Goal: Task Accomplishment & Management: Complete application form

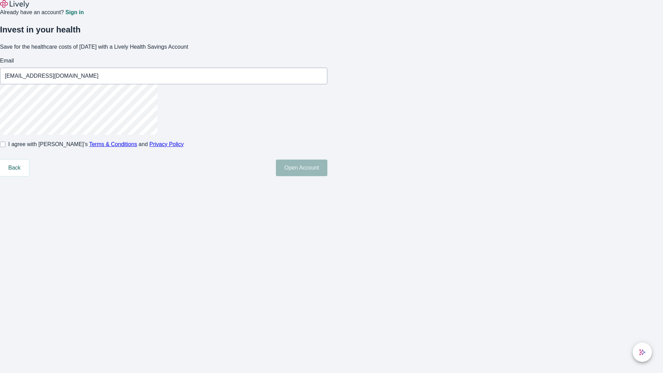
click at [6, 147] on input "I agree with Lively’s Terms & Conditions and Privacy Policy" at bounding box center [3, 145] width 6 height 6
checkbox input "true"
click at [327, 176] on button "Open Account" at bounding box center [301, 167] width 51 height 17
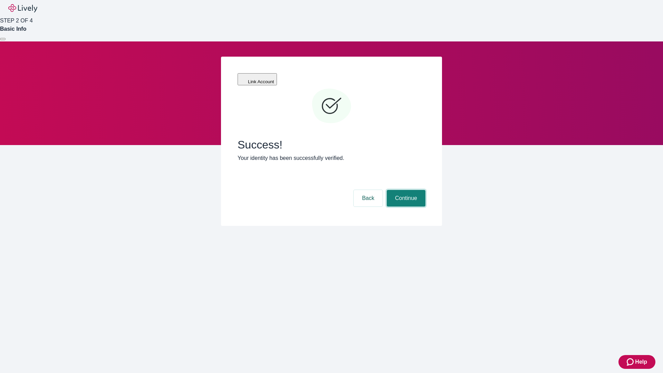
click at [405, 190] on button "Continue" at bounding box center [406, 198] width 39 height 17
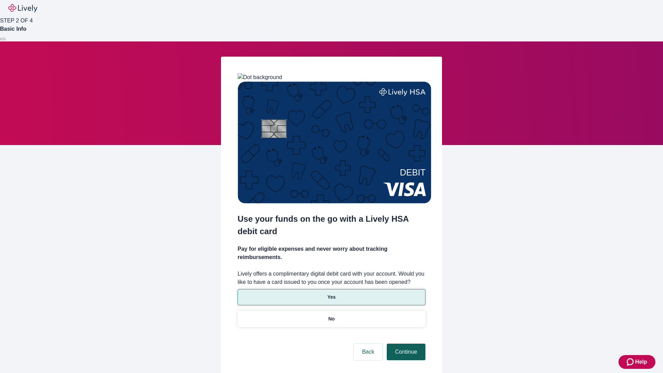
click at [331, 293] on p "Yes" at bounding box center [331, 296] width 8 height 7
click at [405, 343] on button "Continue" at bounding box center [406, 351] width 39 height 17
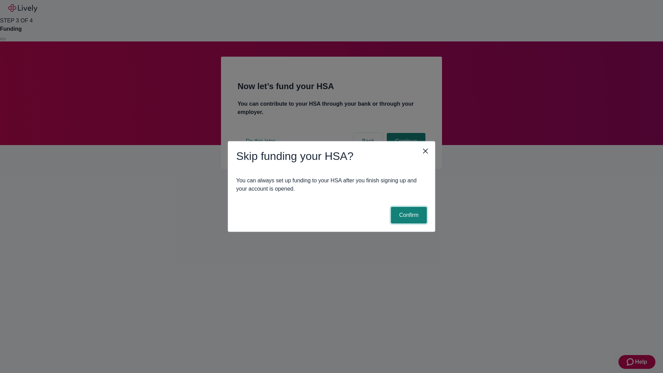
click at [408, 215] on button "Confirm" at bounding box center [409, 215] width 36 height 17
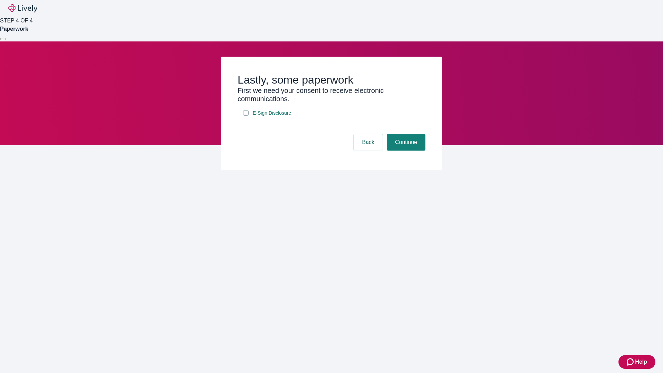
click at [246, 116] on input "E-Sign Disclosure" at bounding box center [246, 113] width 6 height 6
checkbox input "true"
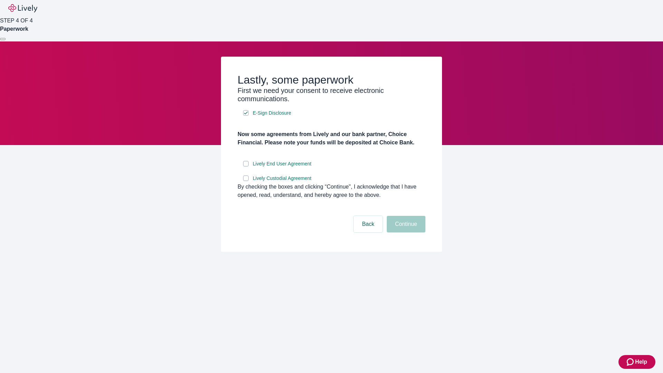
click at [246, 166] on input "Lively End User Agreement" at bounding box center [246, 164] width 6 height 6
checkbox input "true"
click at [246, 181] on input "Lively Custodial Agreement" at bounding box center [246, 178] width 6 height 6
checkbox input "true"
click at [405, 232] on button "Continue" at bounding box center [406, 224] width 39 height 17
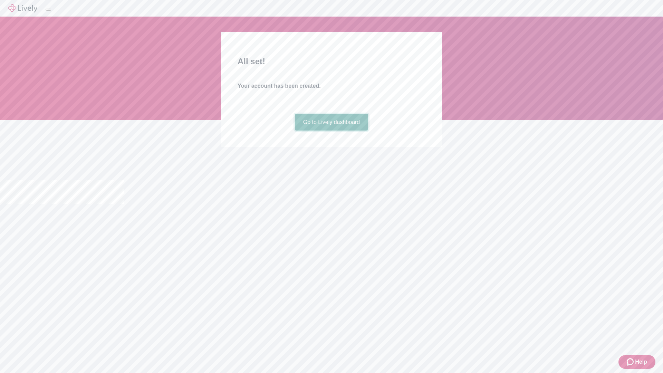
click at [331, 130] on link "Go to Lively dashboard" at bounding box center [332, 122] width 74 height 17
